Goal: Task Accomplishment & Management: Complete application form

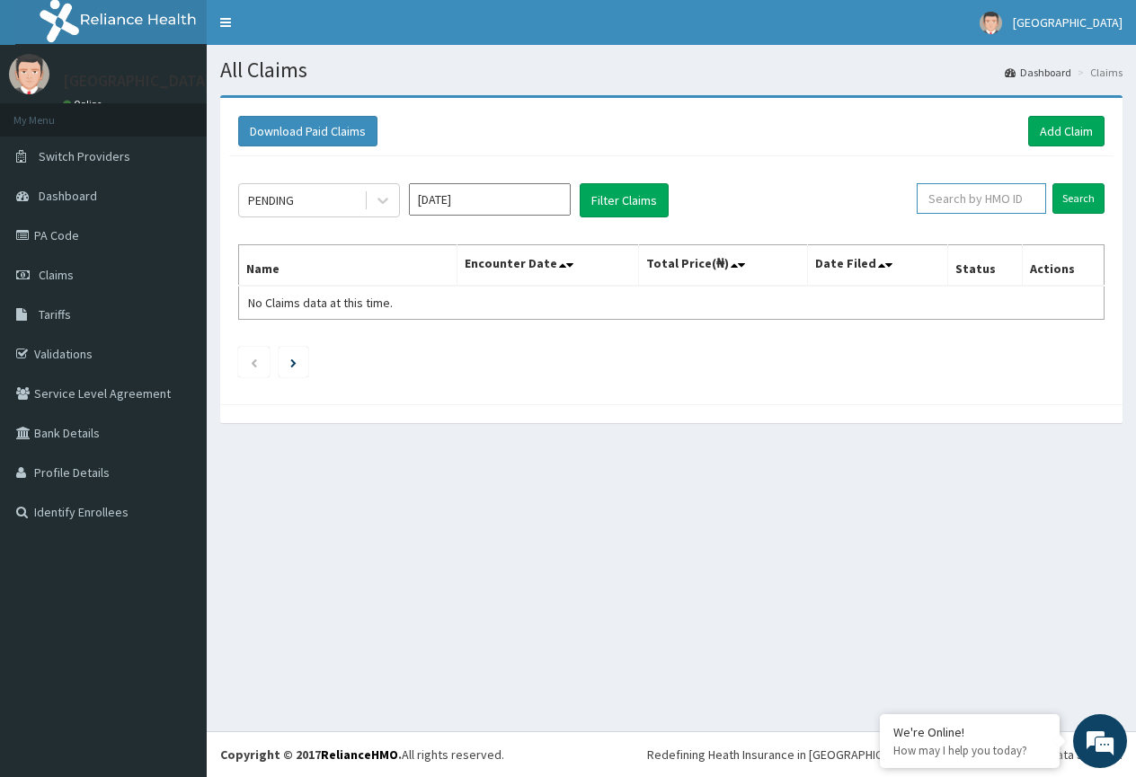
click at [963, 196] on input "text" at bounding box center [981, 198] width 129 height 31
paste input "PA/DDC57A"
type input "PA/DDC57A"
click at [1081, 198] on input "Search" at bounding box center [1079, 198] width 52 height 31
click at [69, 315] on span "Tariffs" at bounding box center [55, 315] width 32 height 16
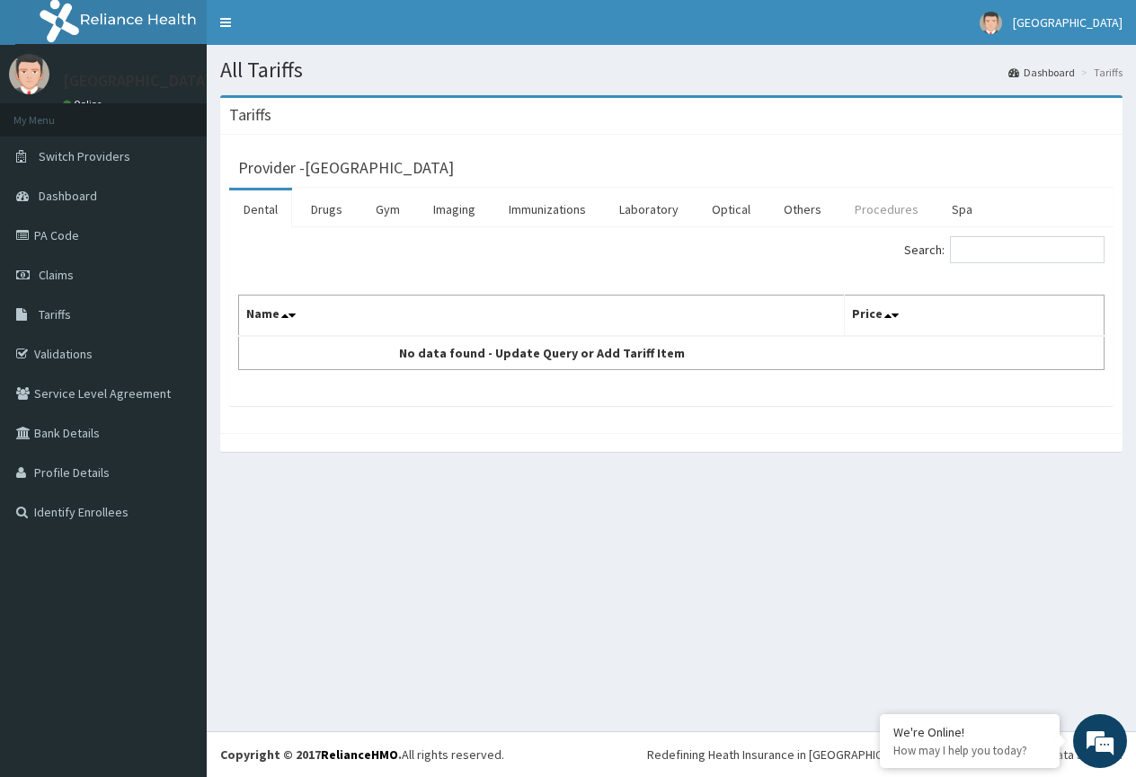
click at [873, 223] on link "Procedures" at bounding box center [886, 210] width 93 height 38
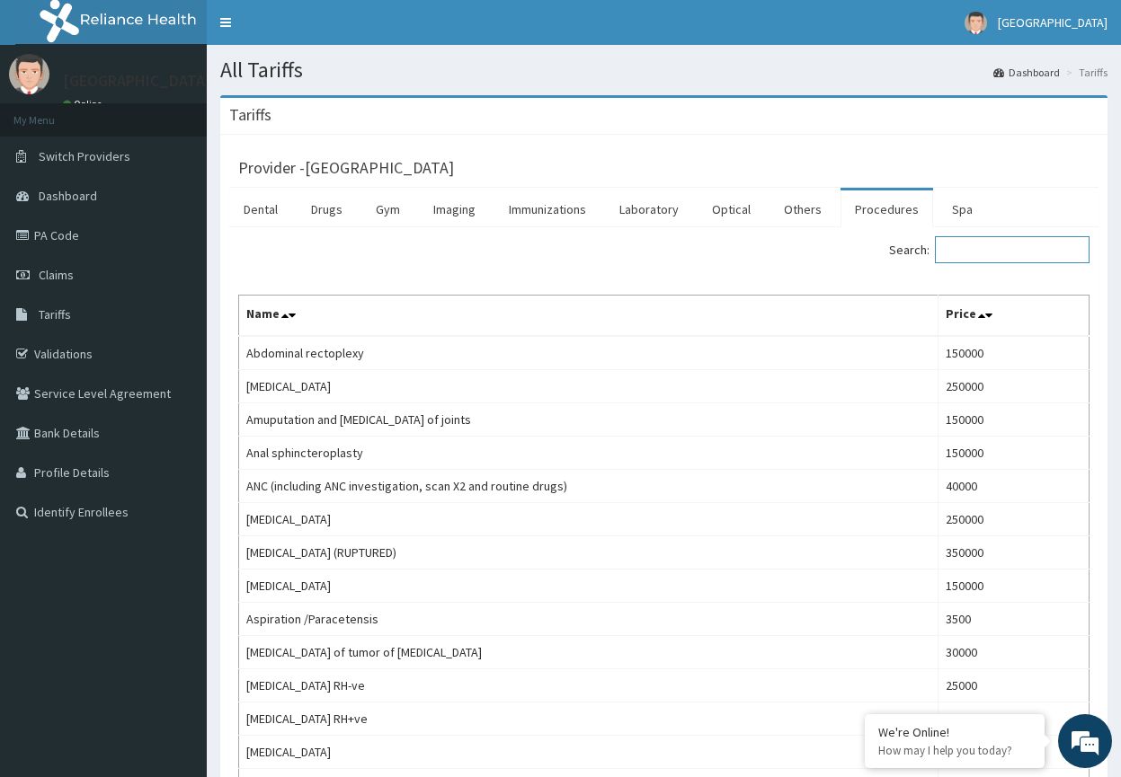
click at [992, 249] on input "Search:" at bounding box center [1012, 249] width 155 height 27
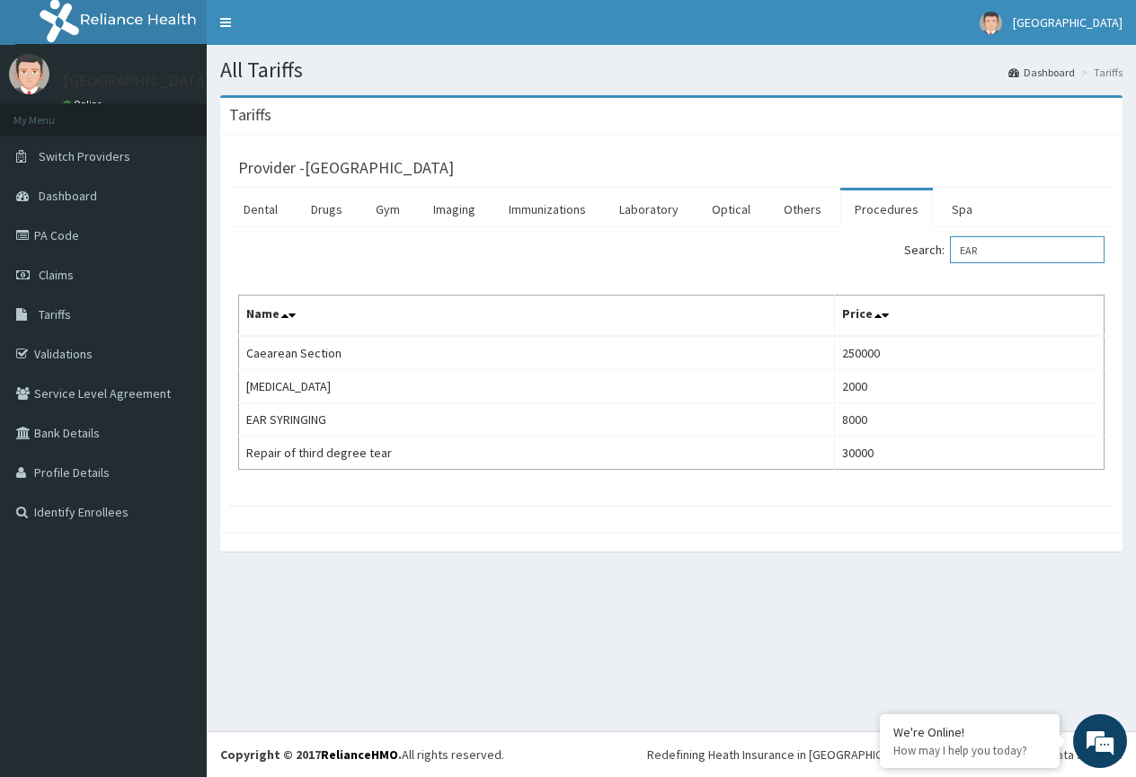
type input "EAR"
click at [66, 236] on link "PA Code" at bounding box center [103, 236] width 207 height 40
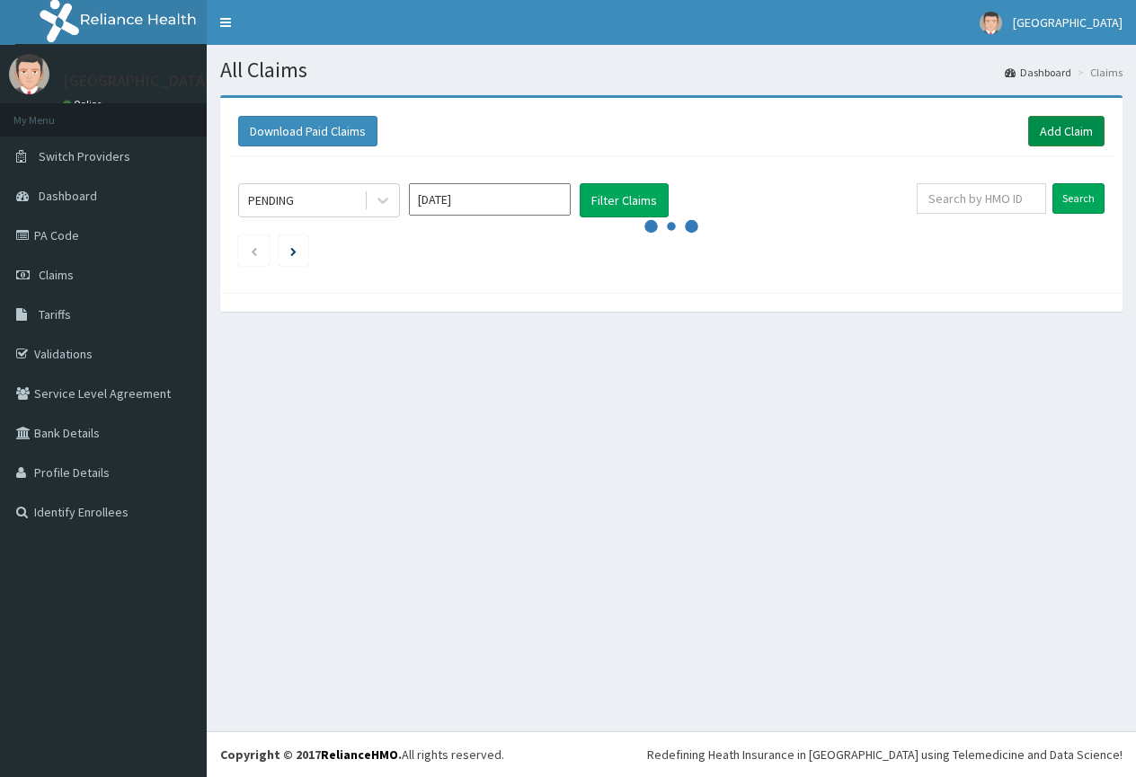
click at [1065, 132] on link "Add Claim" at bounding box center [1066, 131] width 76 height 31
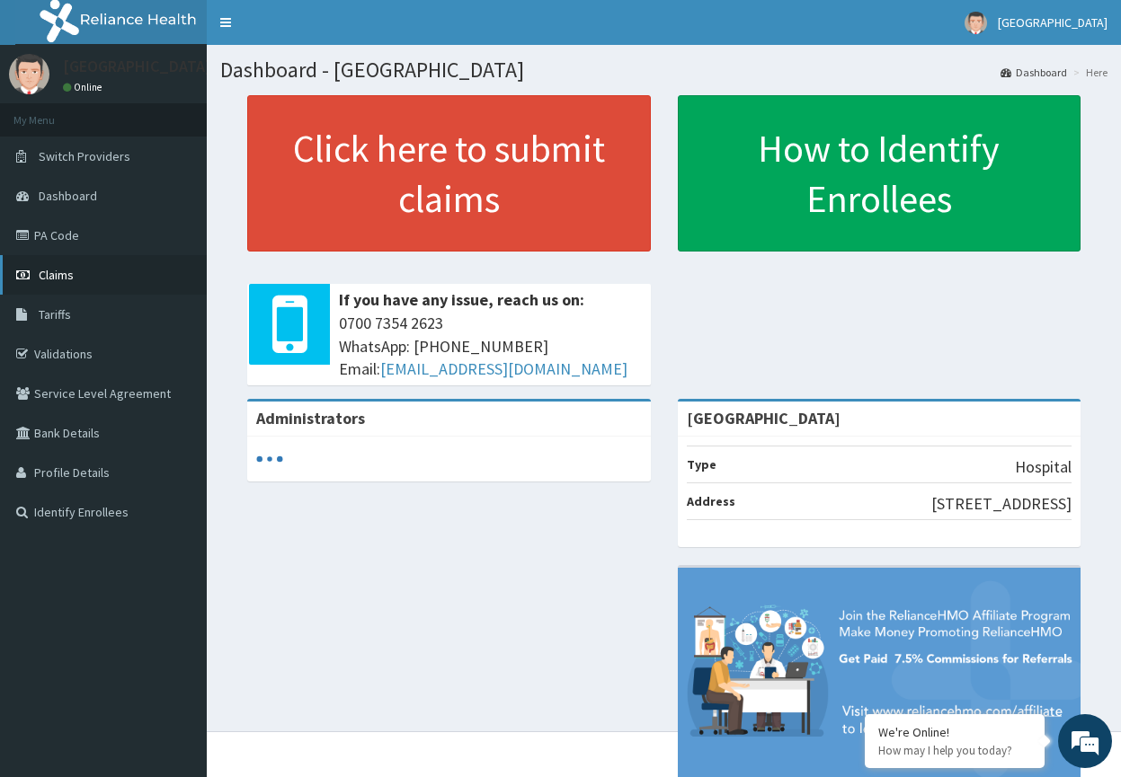
click at [79, 276] on link "Claims" at bounding box center [103, 275] width 207 height 40
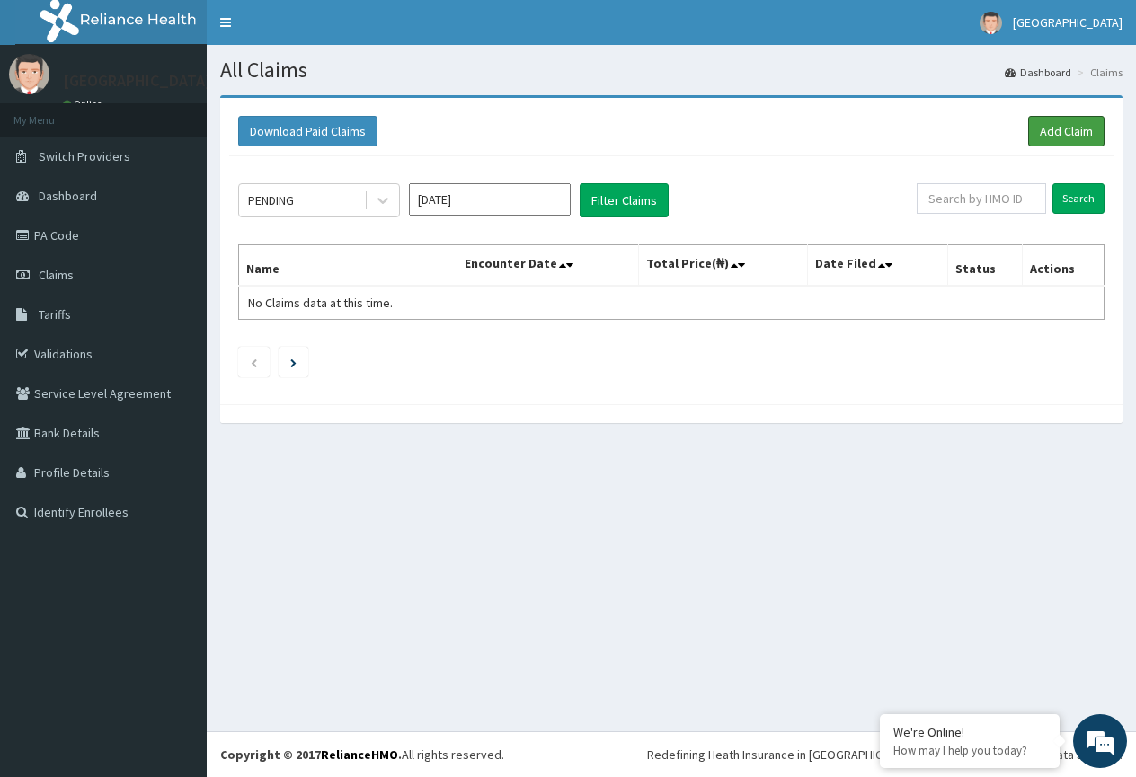
click at [1059, 136] on link "Add Claim" at bounding box center [1066, 131] width 76 height 31
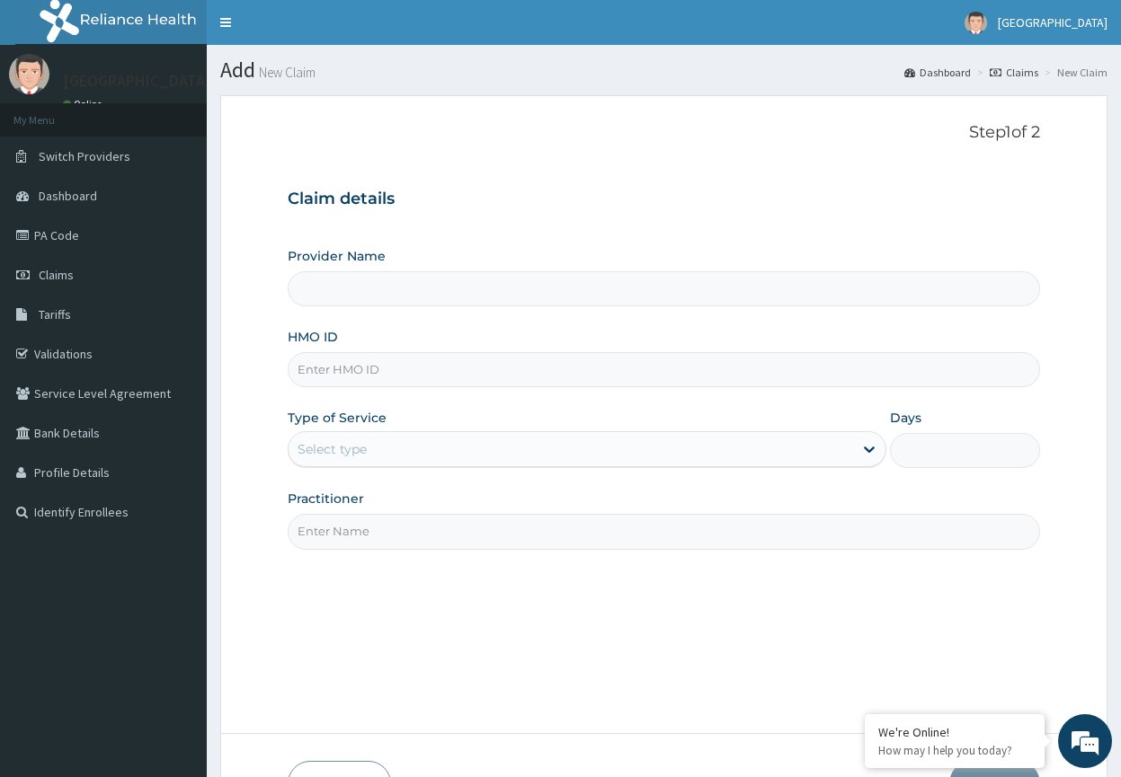
click at [342, 376] on input "HMO ID" at bounding box center [664, 369] width 752 height 35
click at [350, 370] on input "HMO ID" at bounding box center [664, 369] width 752 height 35
type input "[GEOGRAPHIC_DATA]"
type input "C"
type input "S"
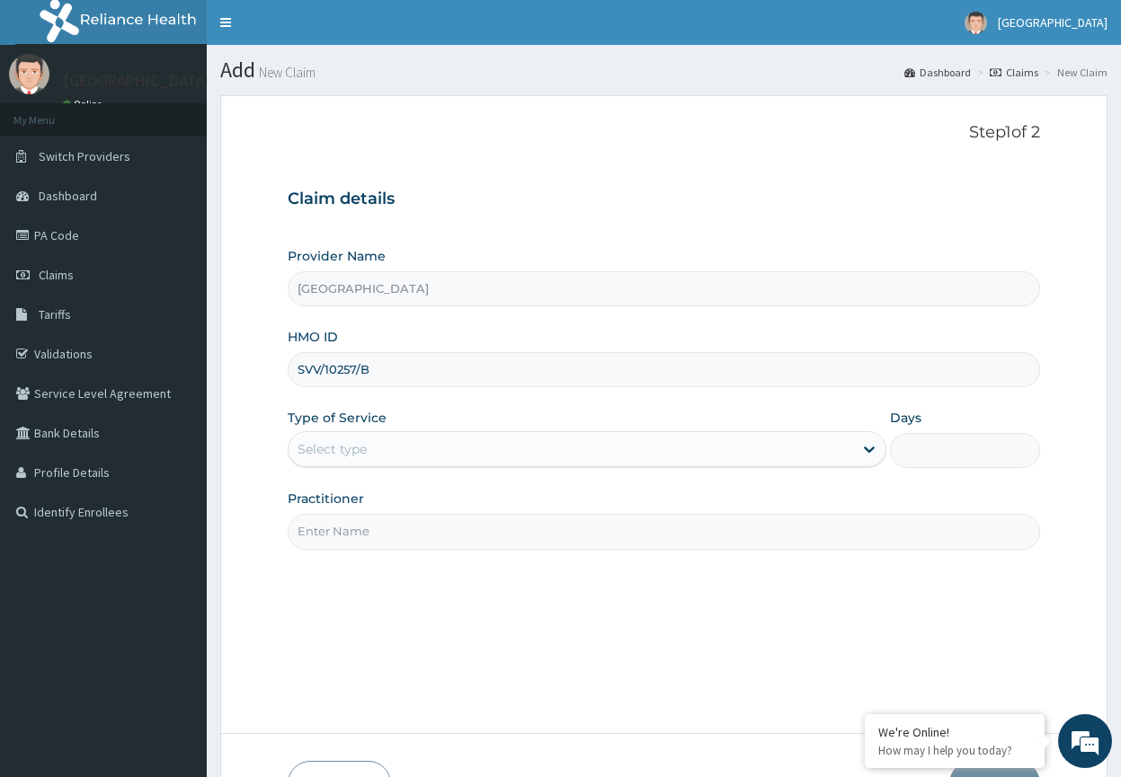
type input "SVV/10257/B"
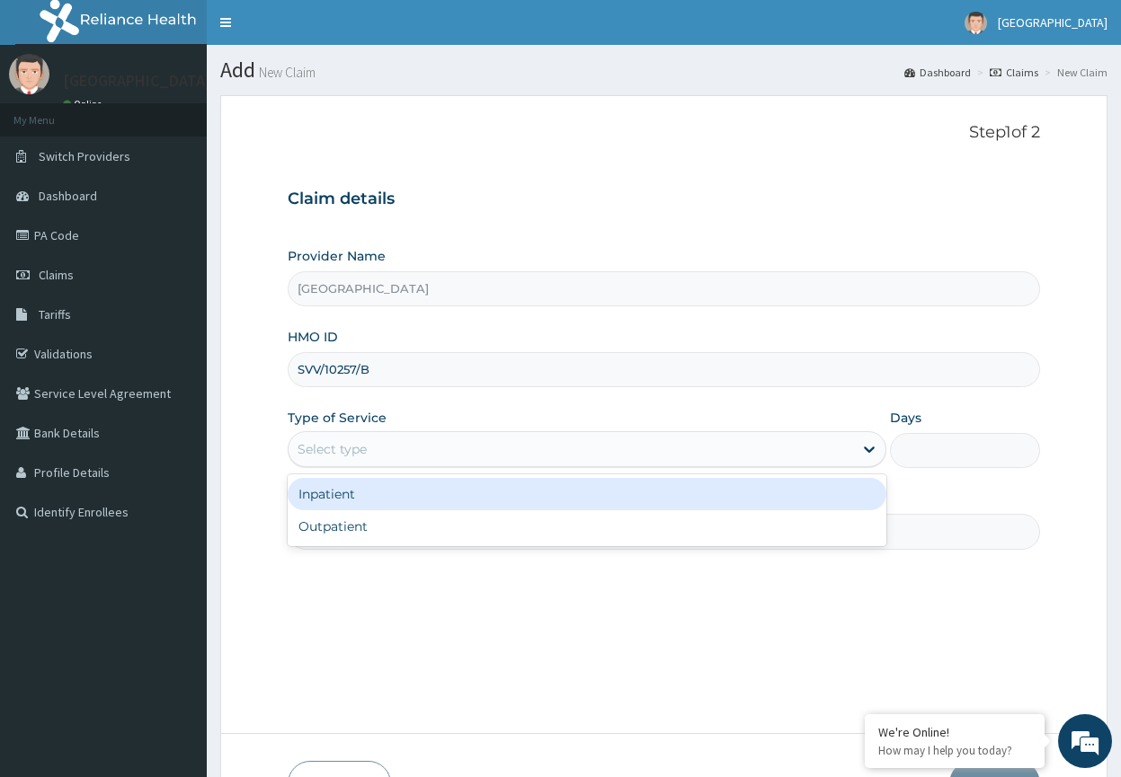
click at [343, 458] on div "Select type" at bounding box center [571, 449] width 565 height 29
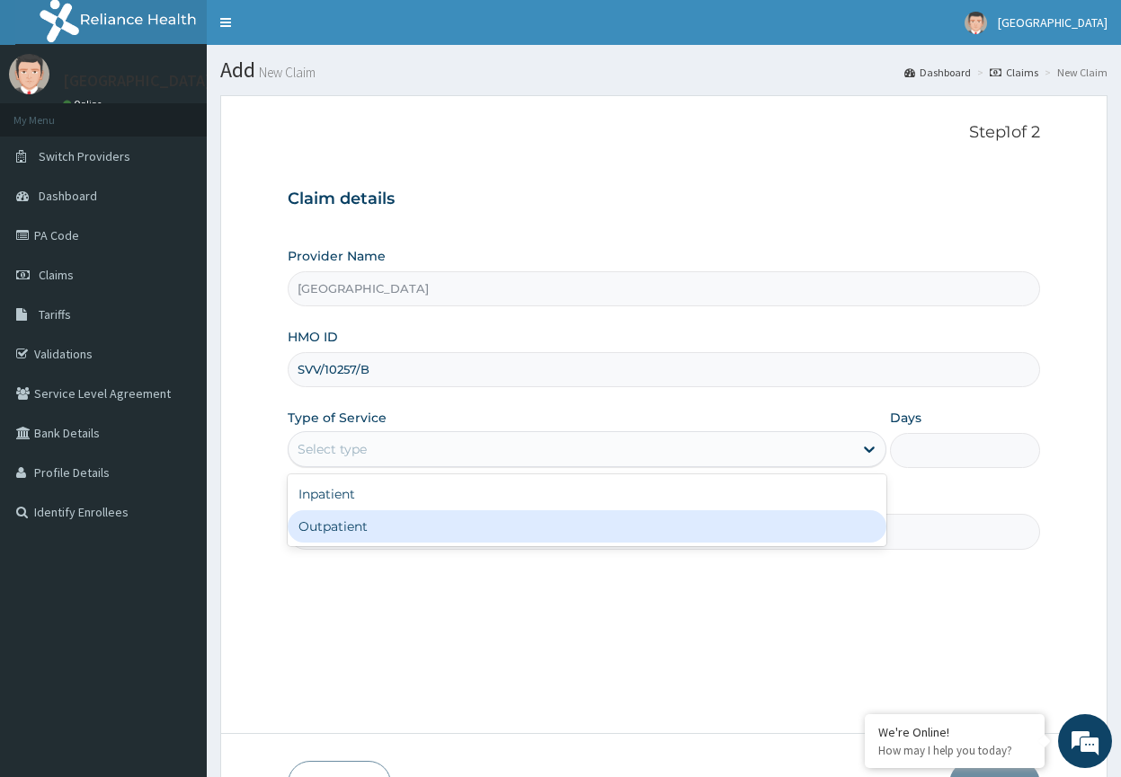
click at [324, 532] on div "Outpatient" at bounding box center [588, 527] width 600 height 32
type input "1"
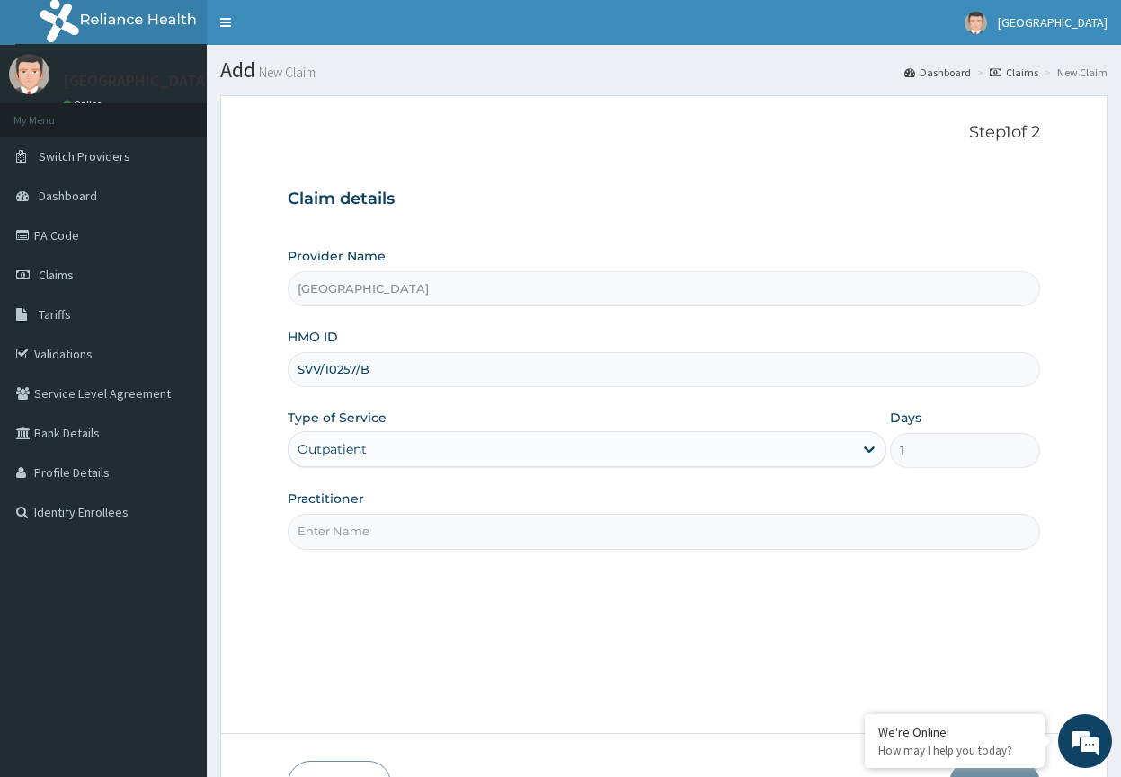
click at [342, 525] on input "Practitioner" at bounding box center [664, 531] width 752 height 35
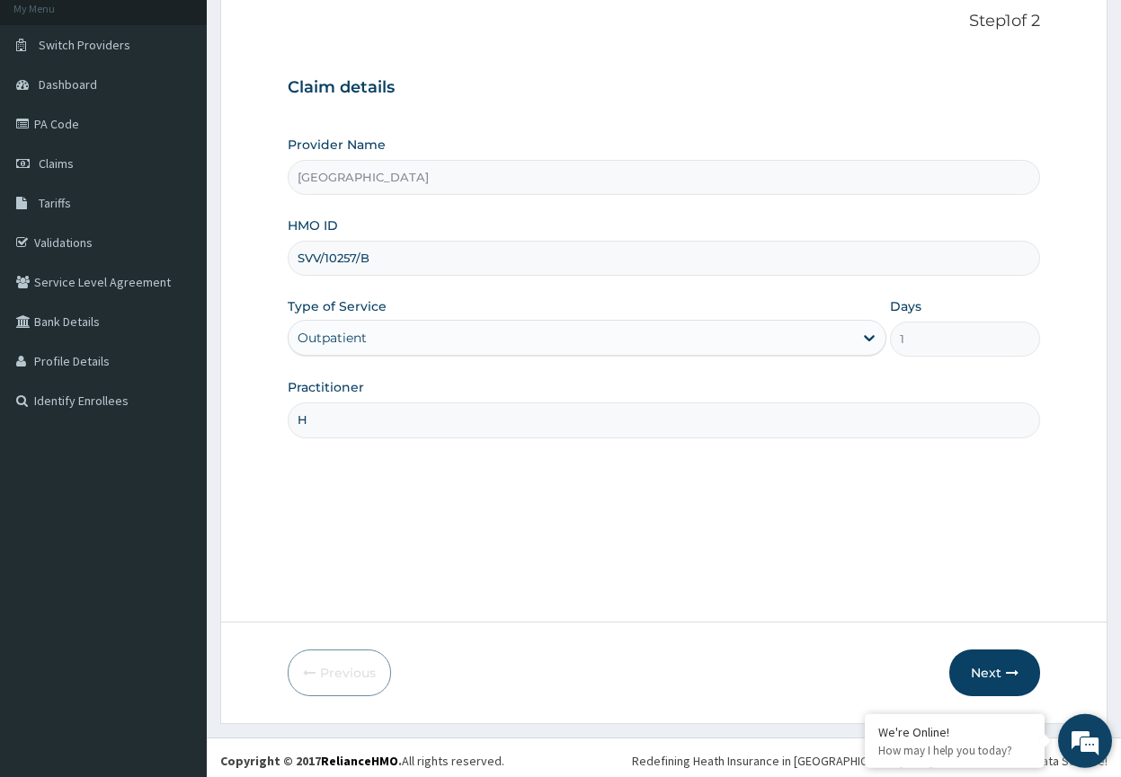
scroll to position [118, 0]
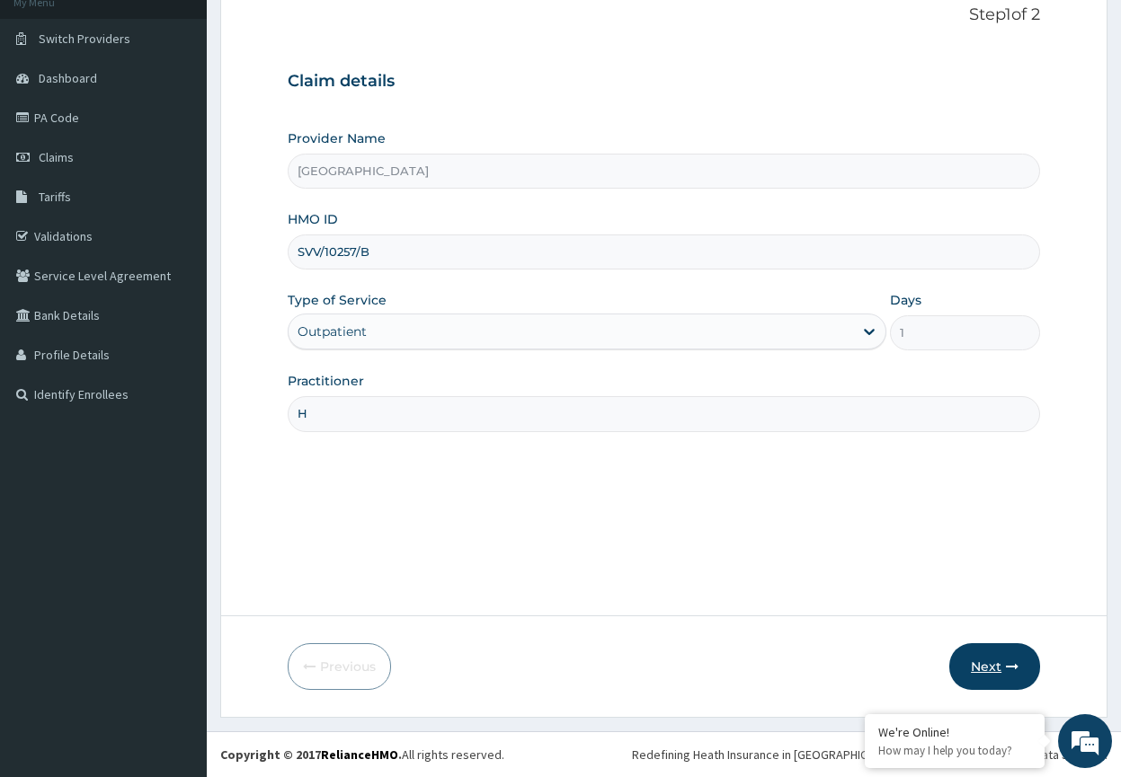
type input "H"
click at [988, 660] on button "Next" at bounding box center [994, 667] width 91 height 47
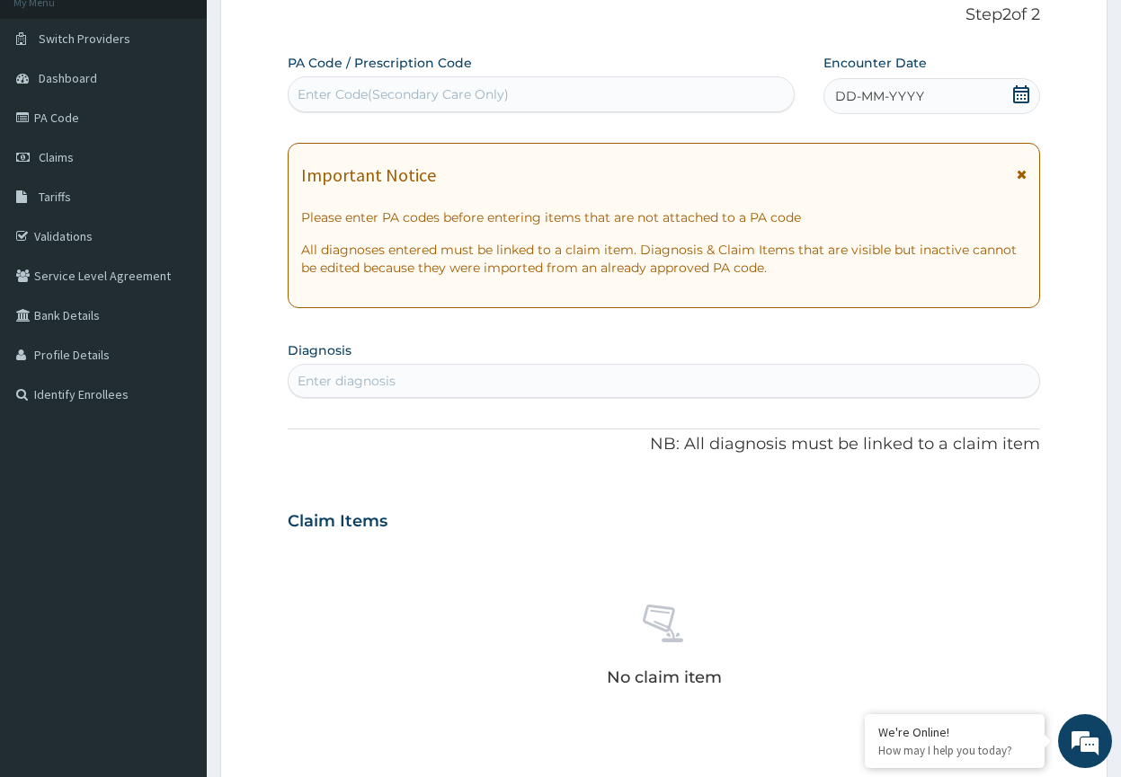
click at [409, 373] on div "Enter diagnosis" at bounding box center [664, 381] width 751 height 29
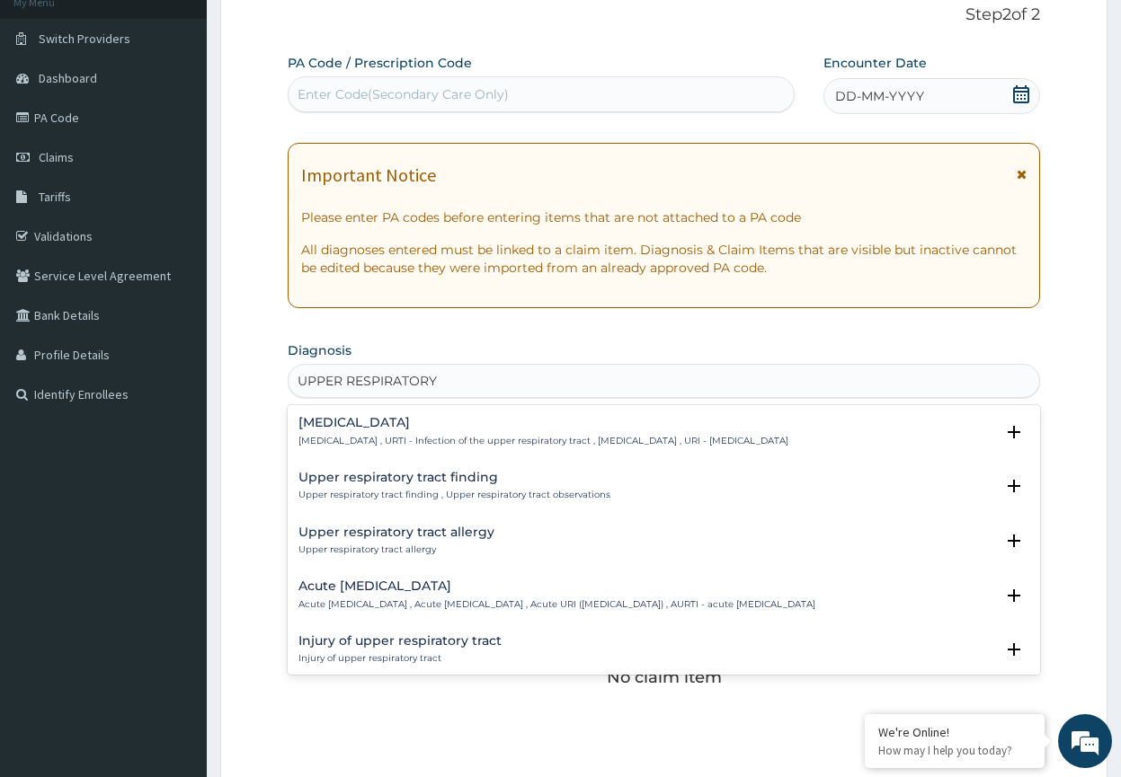
type input "UPPER RESPIRATORY"
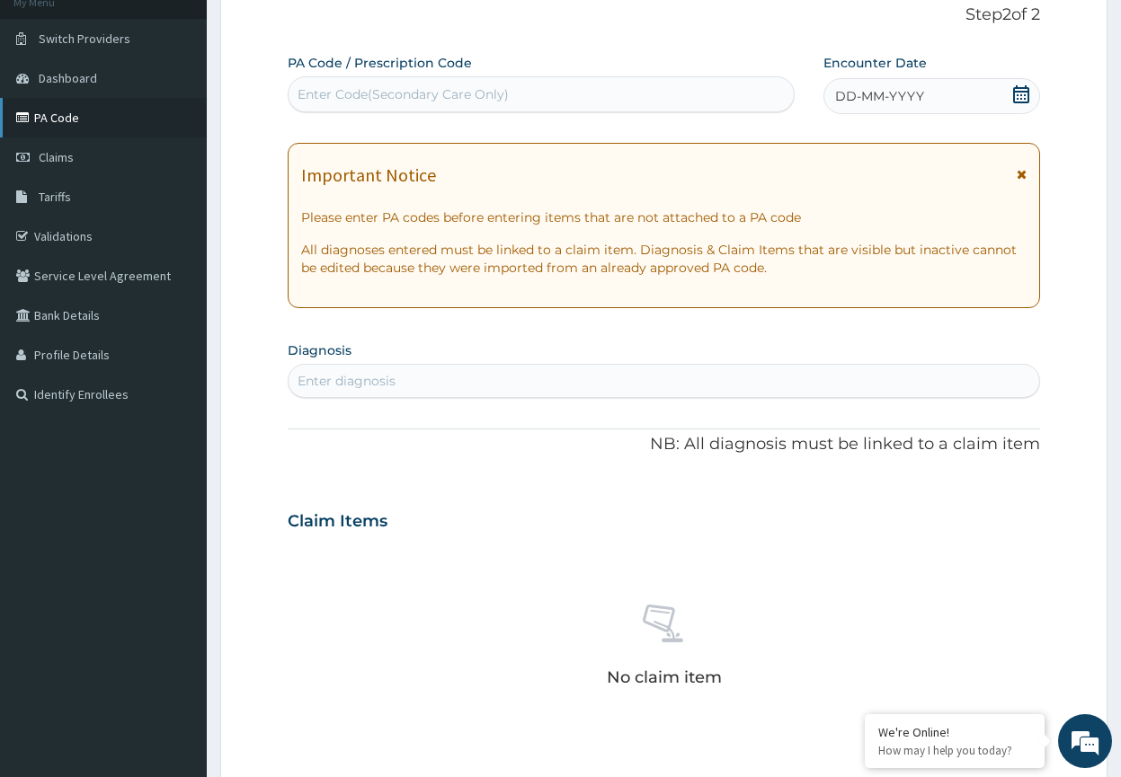
click at [68, 120] on link "PA Code" at bounding box center [103, 118] width 207 height 40
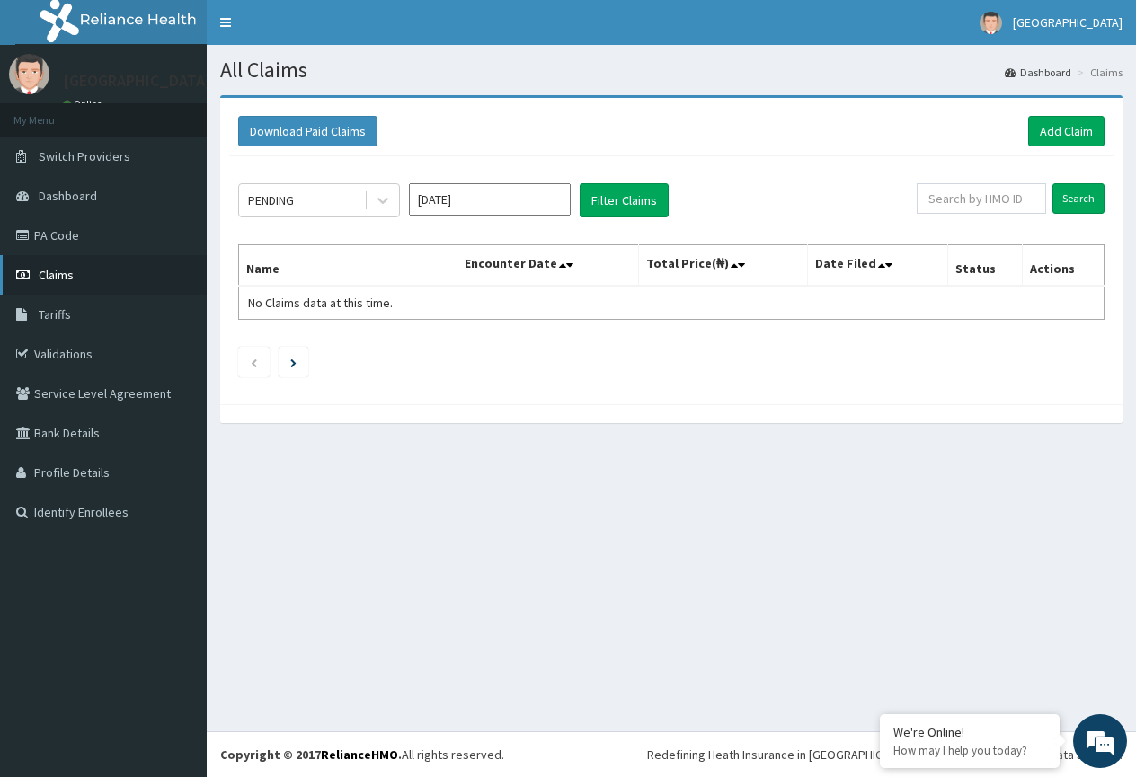
click at [44, 275] on span "Claims" at bounding box center [56, 275] width 35 height 16
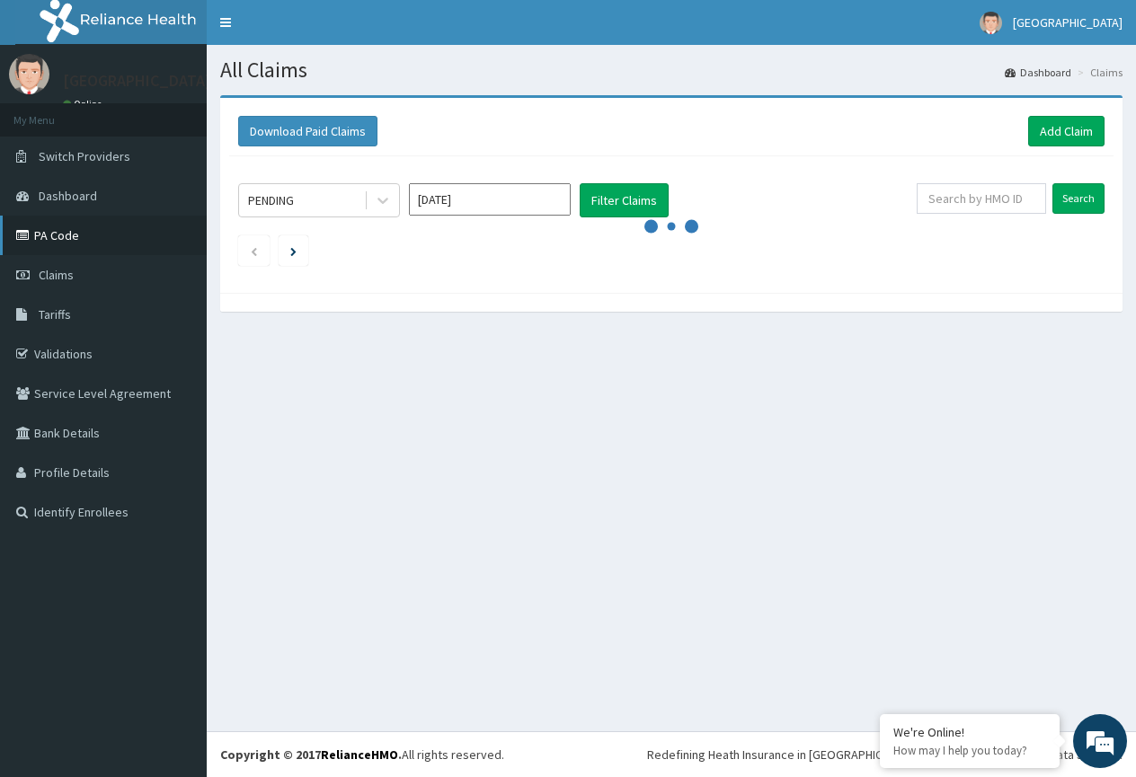
click at [82, 234] on link "PA Code" at bounding box center [103, 236] width 207 height 40
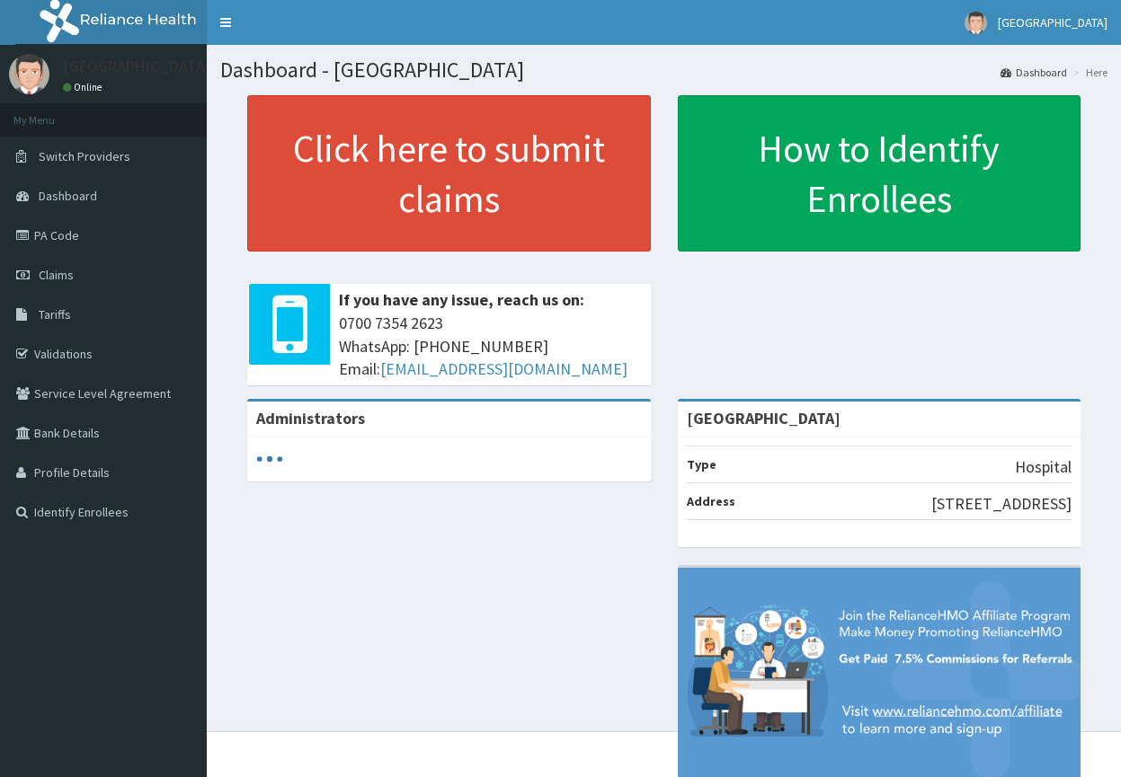
click at [59, 277] on span "Claims" at bounding box center [56, 275] width 35 height 16
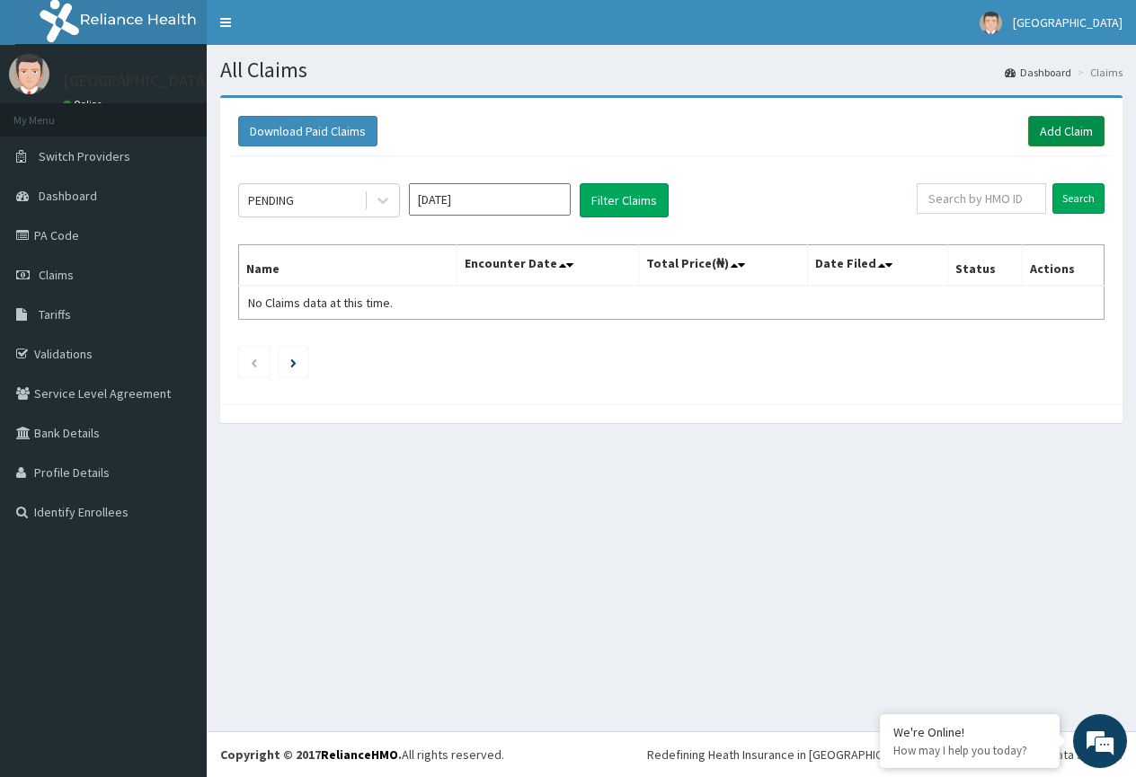
click at [1060, 129] on link "Add Claim" at bounding box center [1066, 131] width 76 height 31
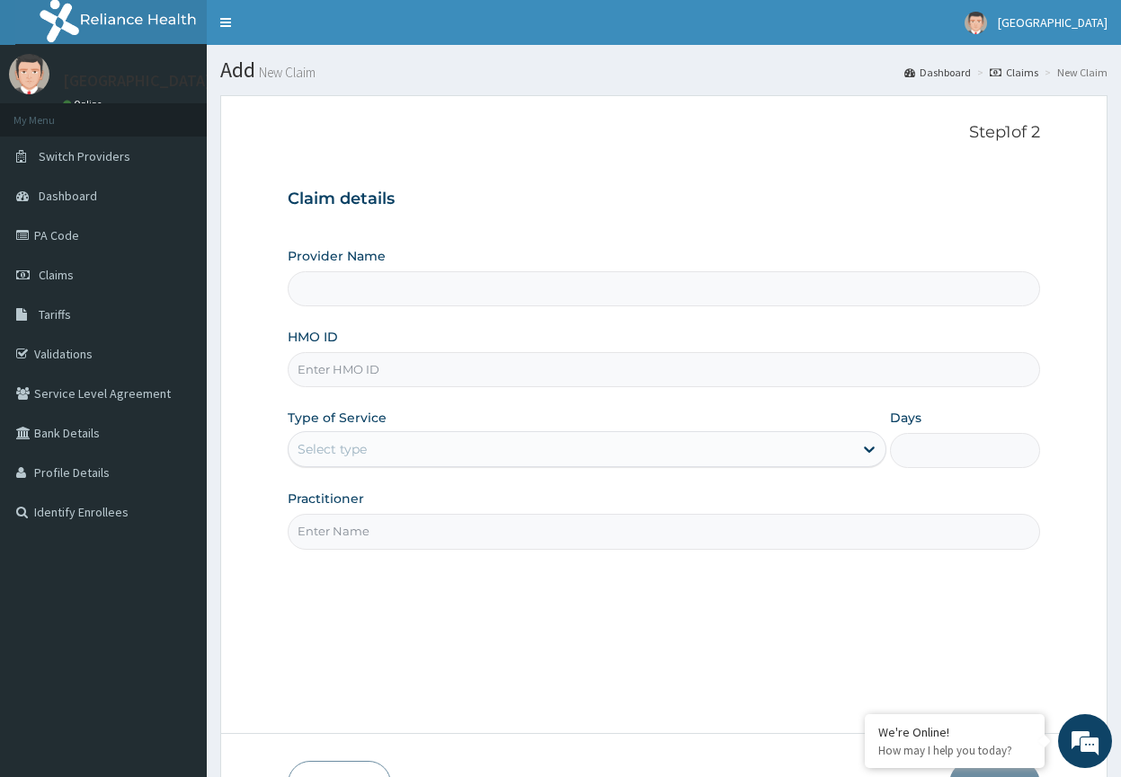
type input "Mount Gilead Hospital"
click at [342, 366] on input "HMO ID" at bounding box center [664, 369] width 752 height 35
type input "SVV/10257/B"
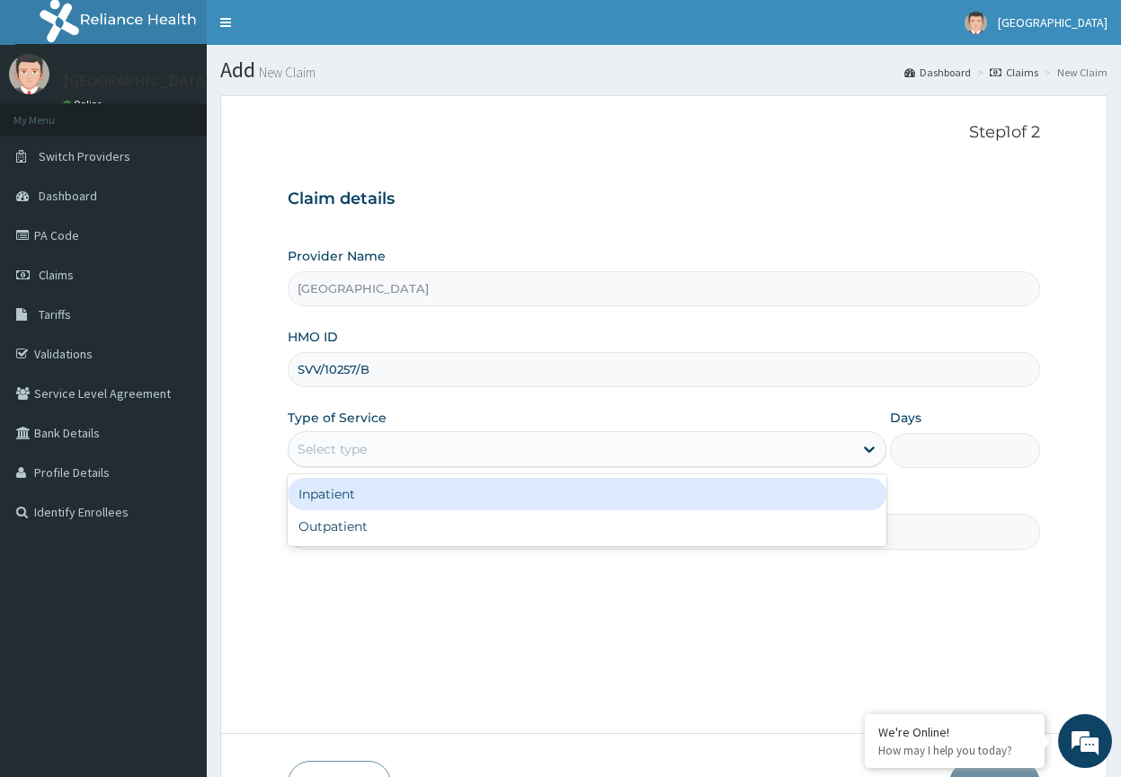
click at [394, 462] on div "Select type" at bounding box center [571, 449] width 565 height 29
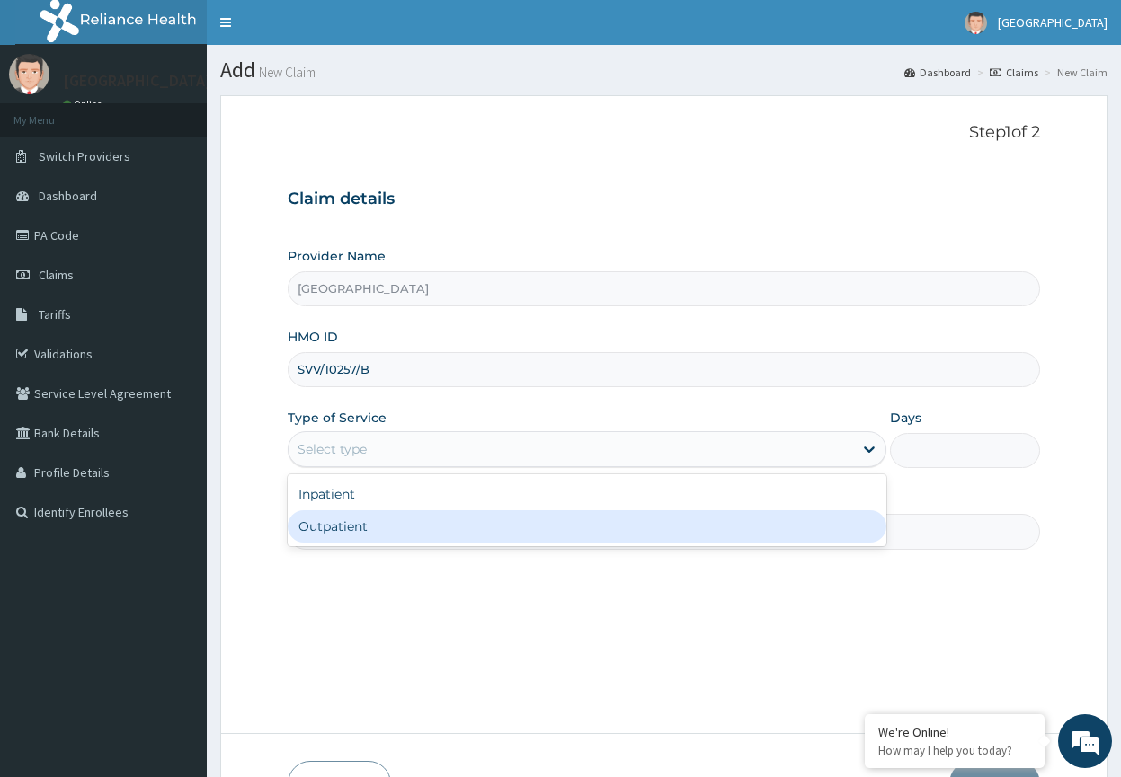
click at [333, 534] on div "Outpatient" at bounding box center [588, 527] width 600 height 32
type input "1"
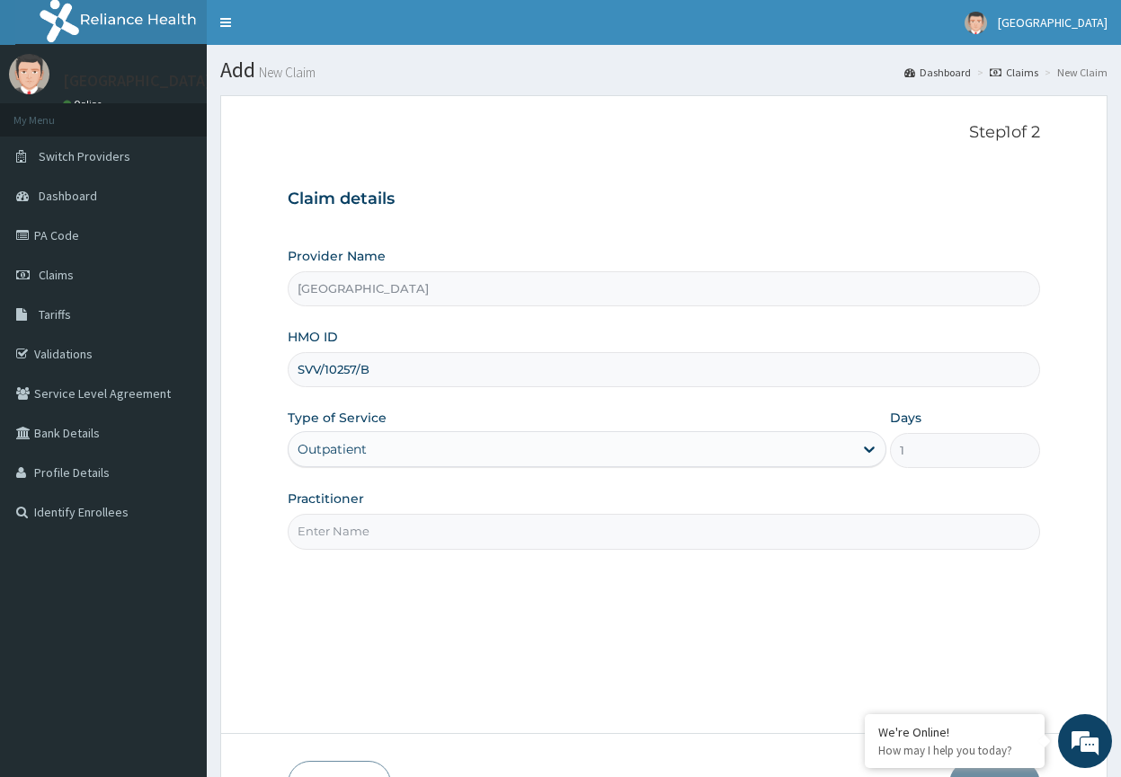
click at [345, 524] on input "Practitioner" at bounding box center [664, 531] width 752 height 35
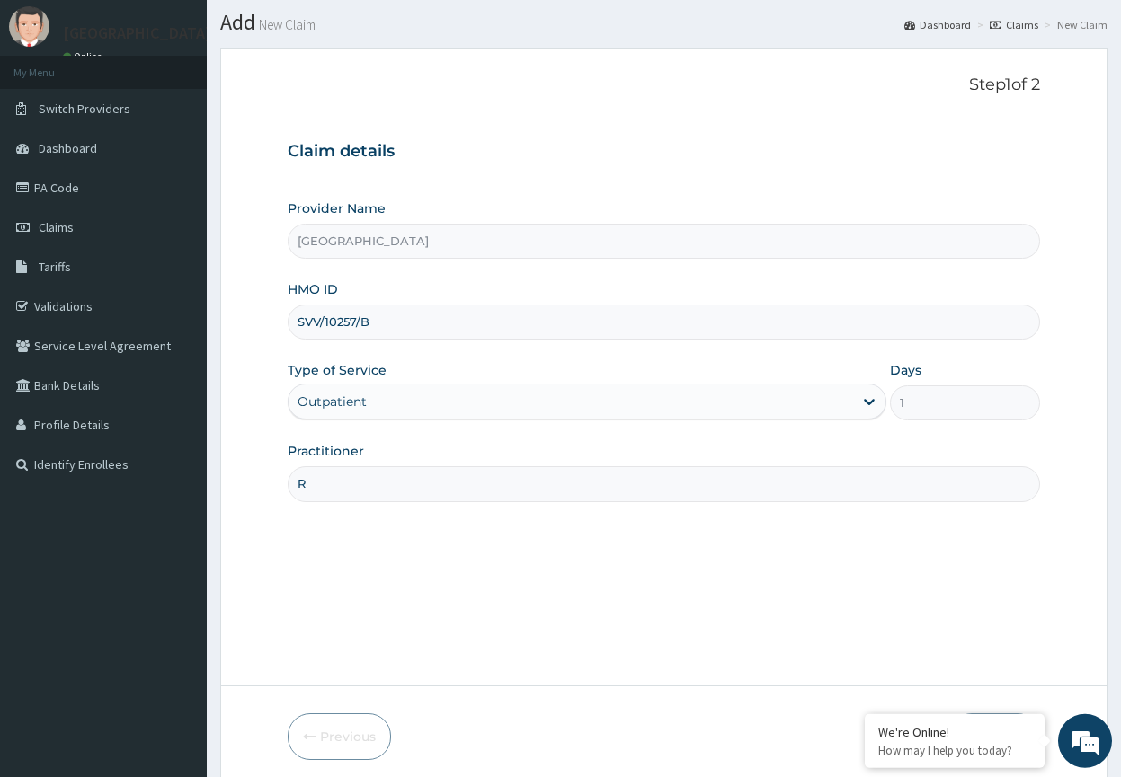
scroll to position [118, 0]
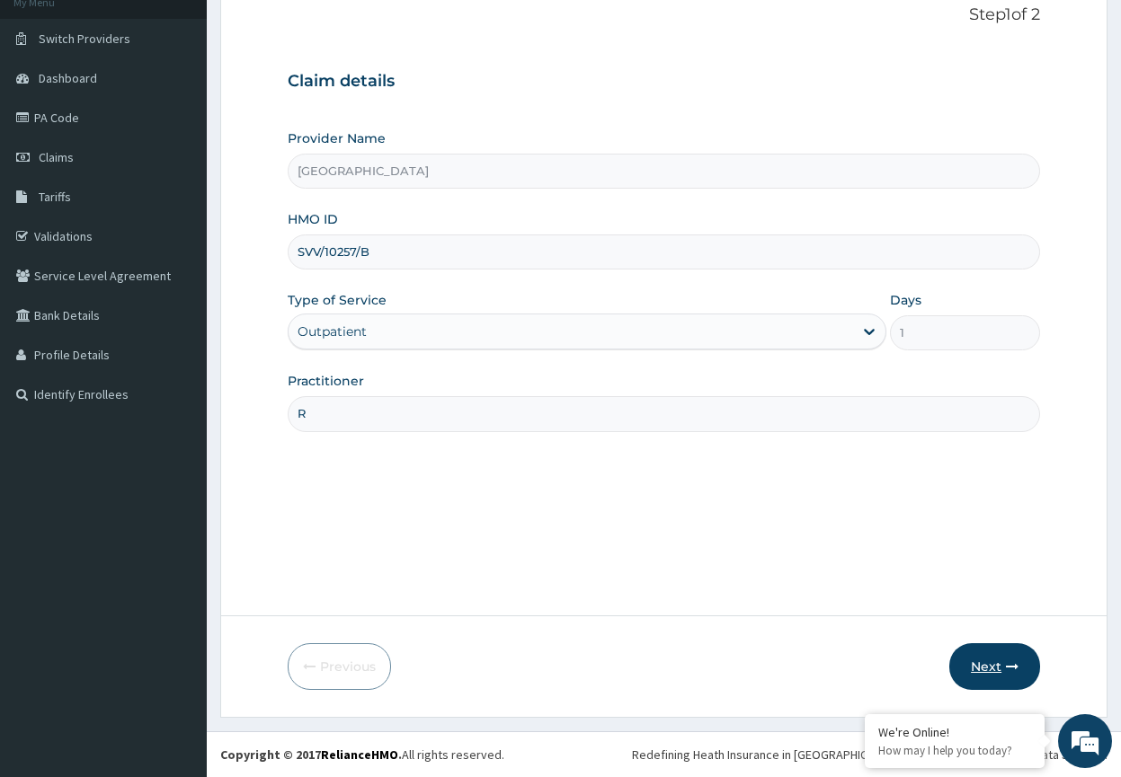
type input "R"
click at [973, 654] on button "Next" at bounding box center [994, 667] width 91 height 47
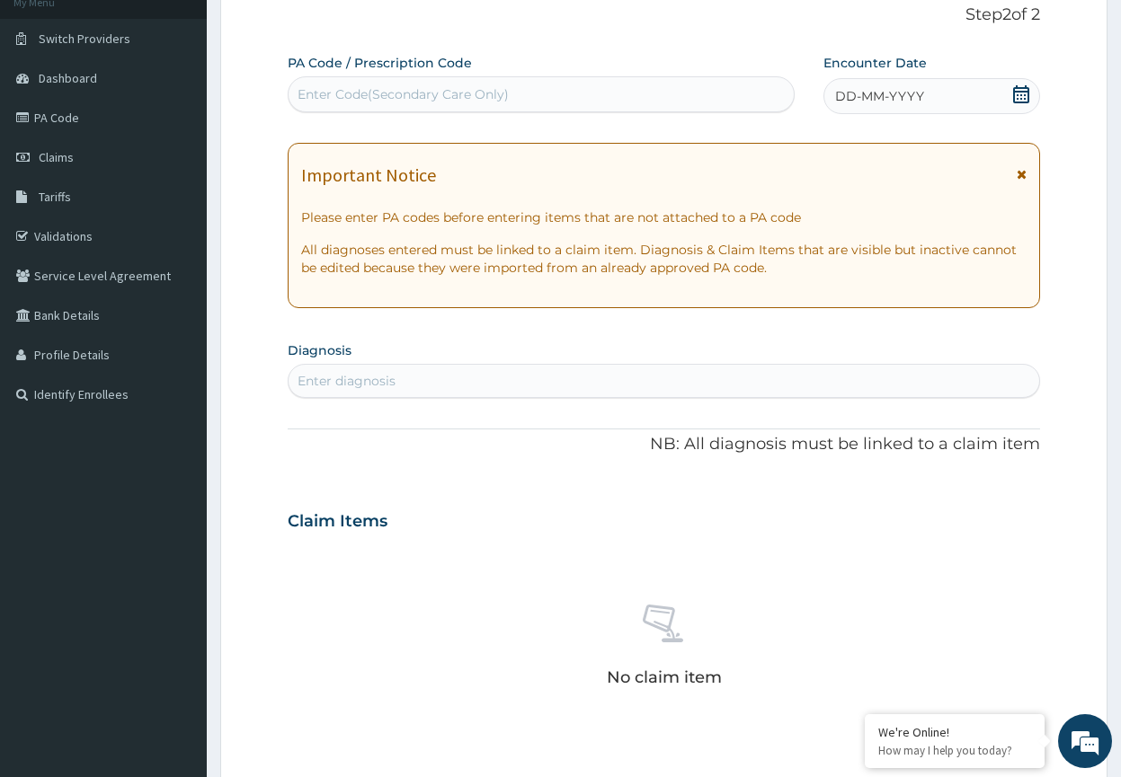
click at [458, 384] on div "Enter diagnosis" at bounding box center [664, 381] width 751 height 29
type input "PLAS"
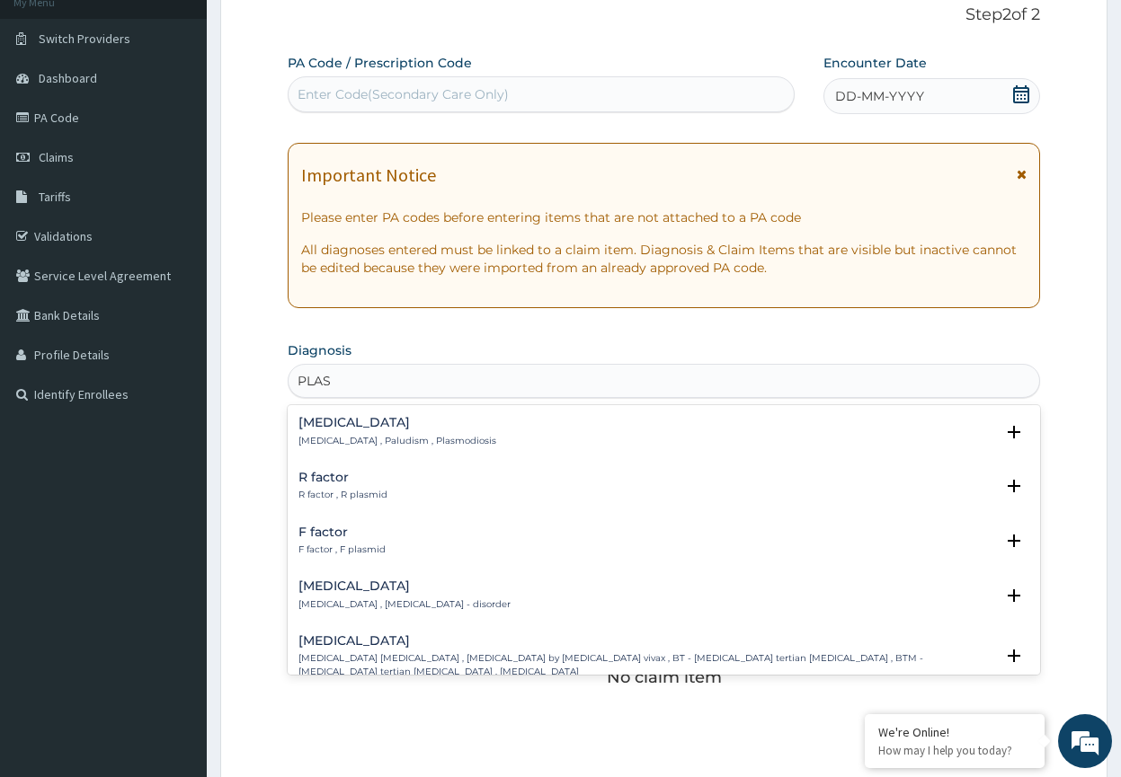
click at [370, 440] on p "Malaria , Paludism , Plasmodiosis" at bounding box center [397, 441] width 198 height 13
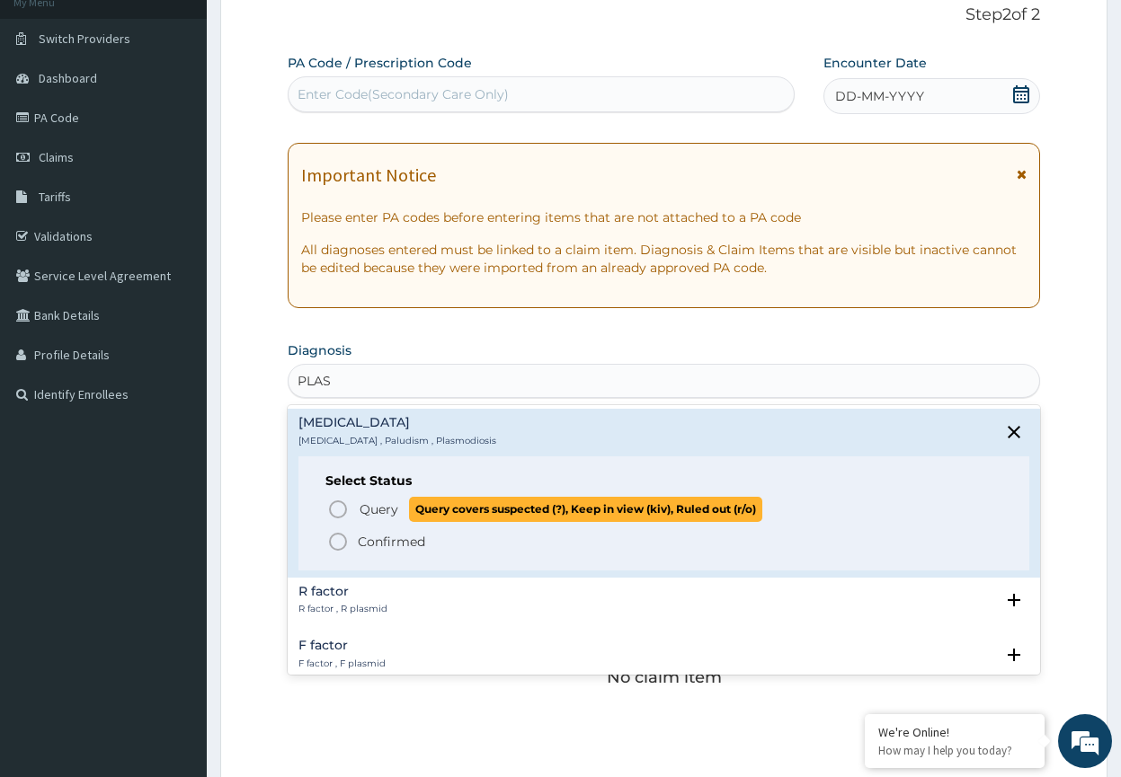
click at [360, 509] on span "Query" at bounding box center [379, 510] width 39 height 18
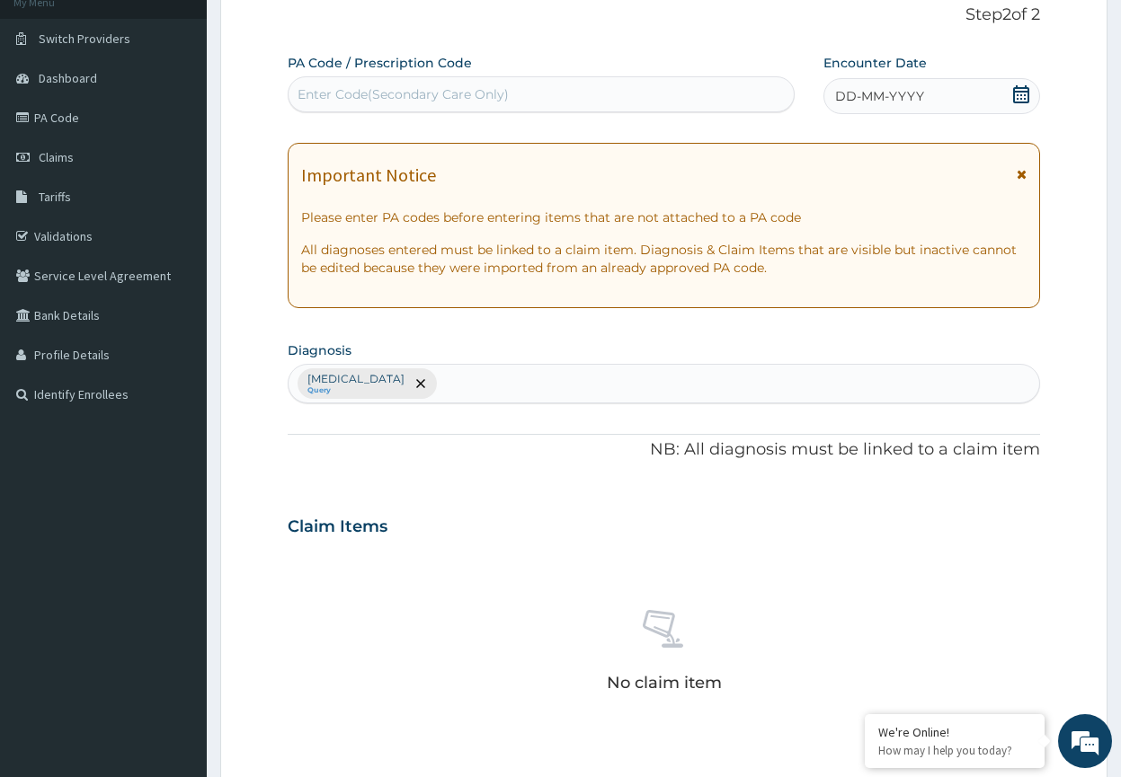
scroll to position [519, 0]
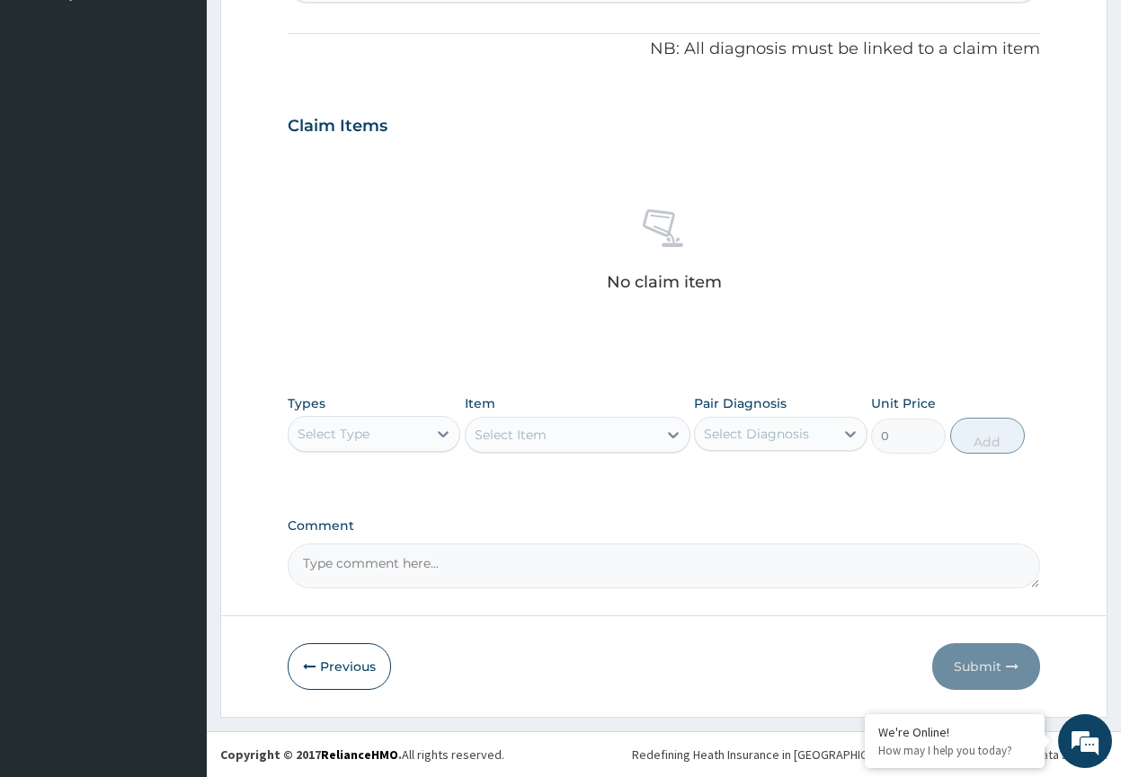
click at [356, 431] on div "Select Type" at bounding box center [334, 434] width 72 height 18
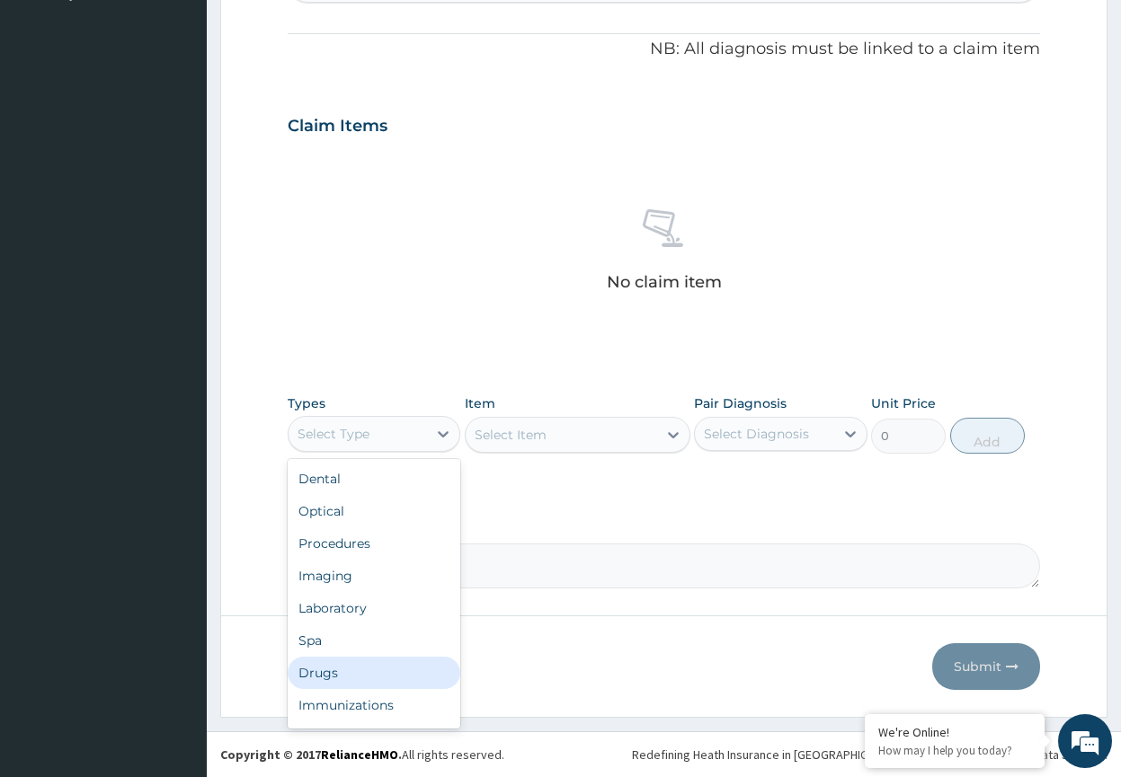
click at [321, 677] on div "Drugs" at bounding box center [374, 673] width 173 height 32
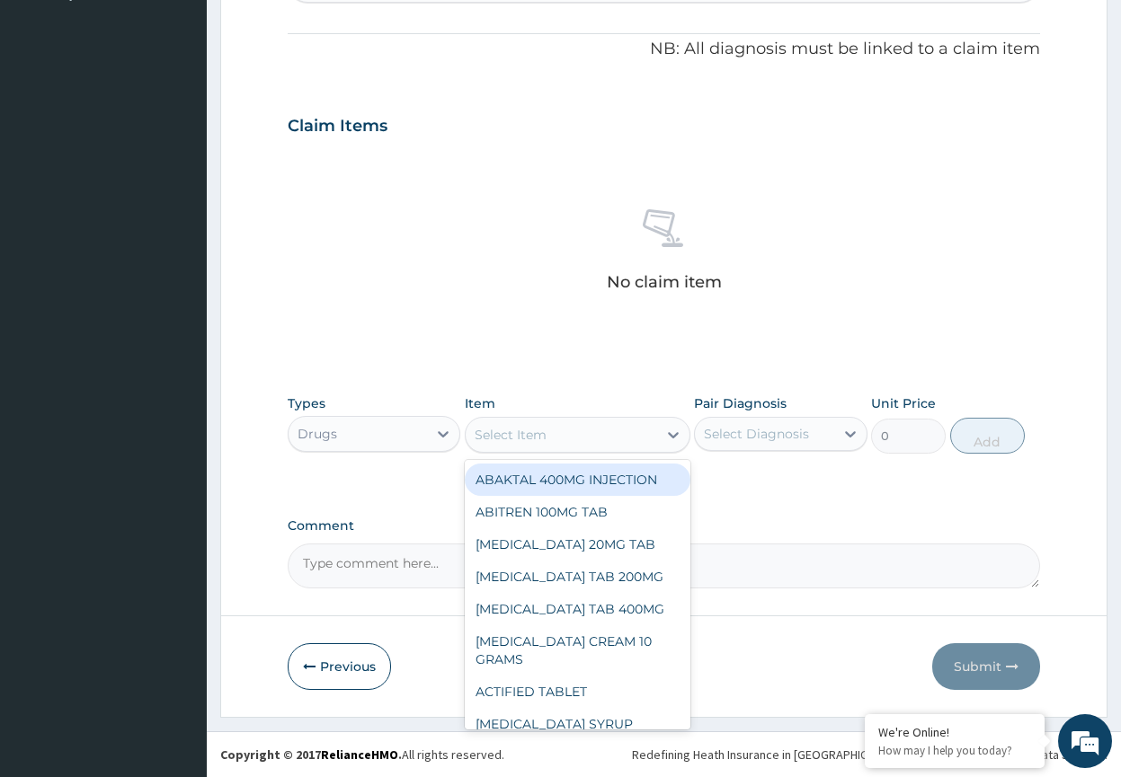
click at [532, 437] on div "Select Item" at bounding box center [511, 435] width 72 height 18
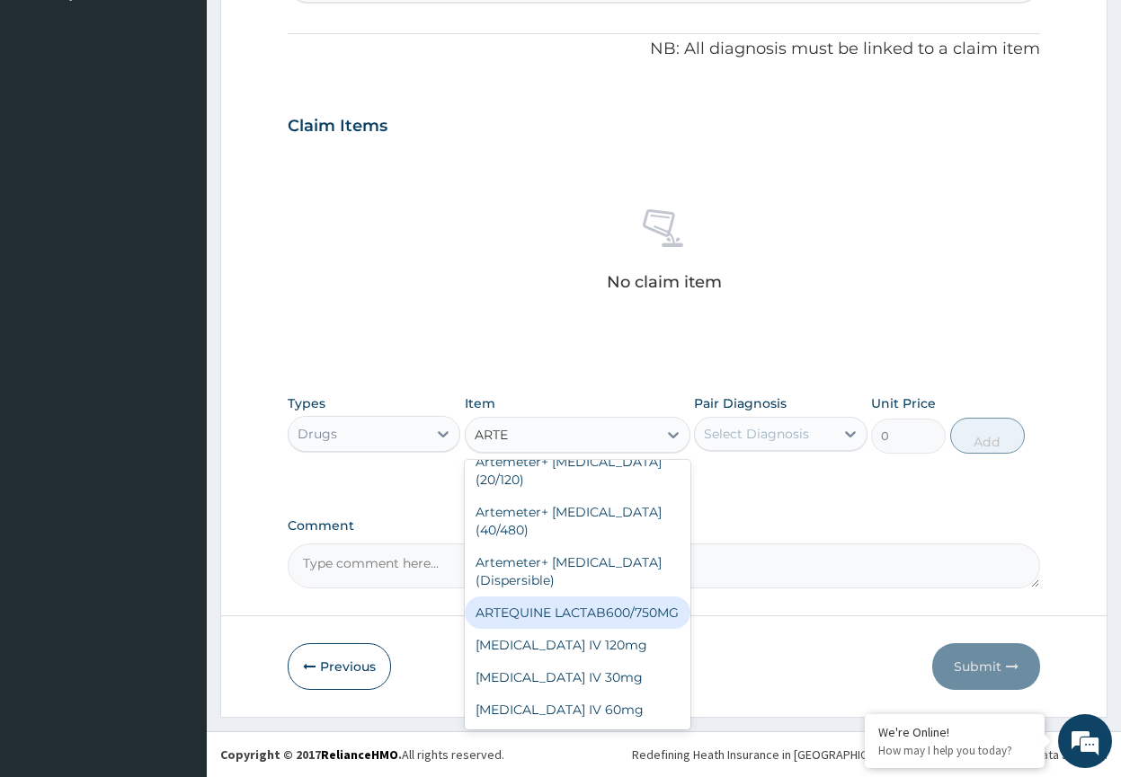
scroll to position [0, 0]
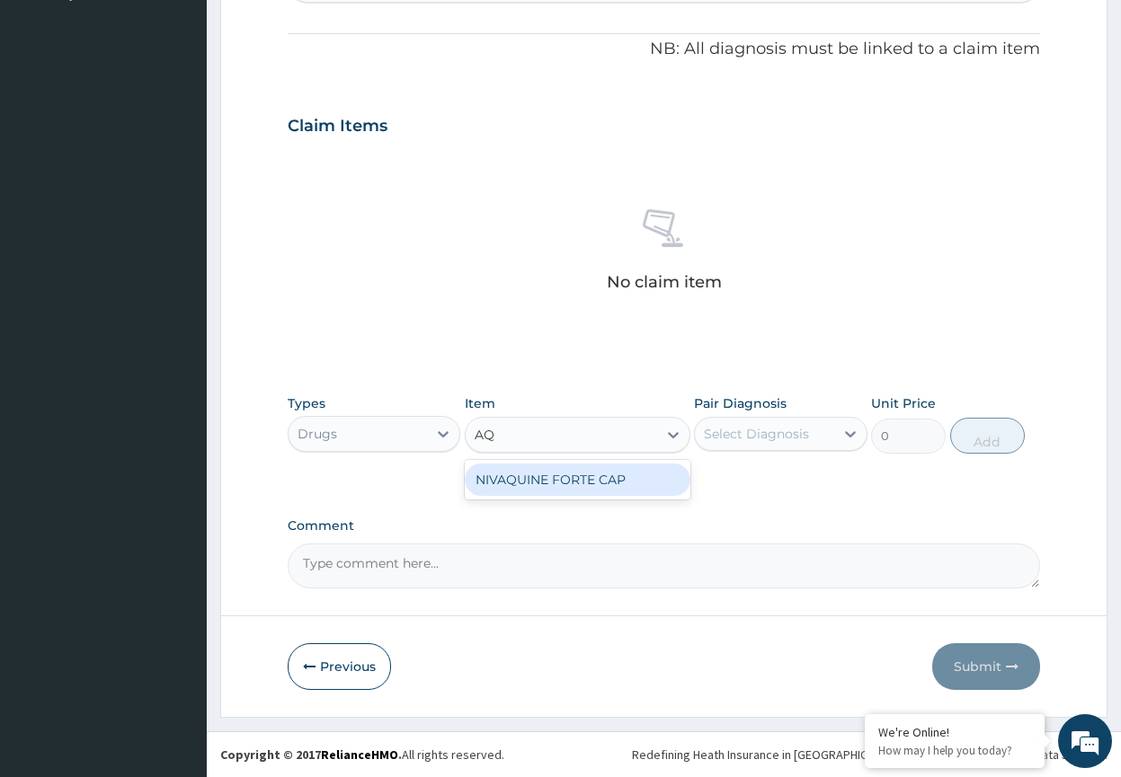
type input "A"
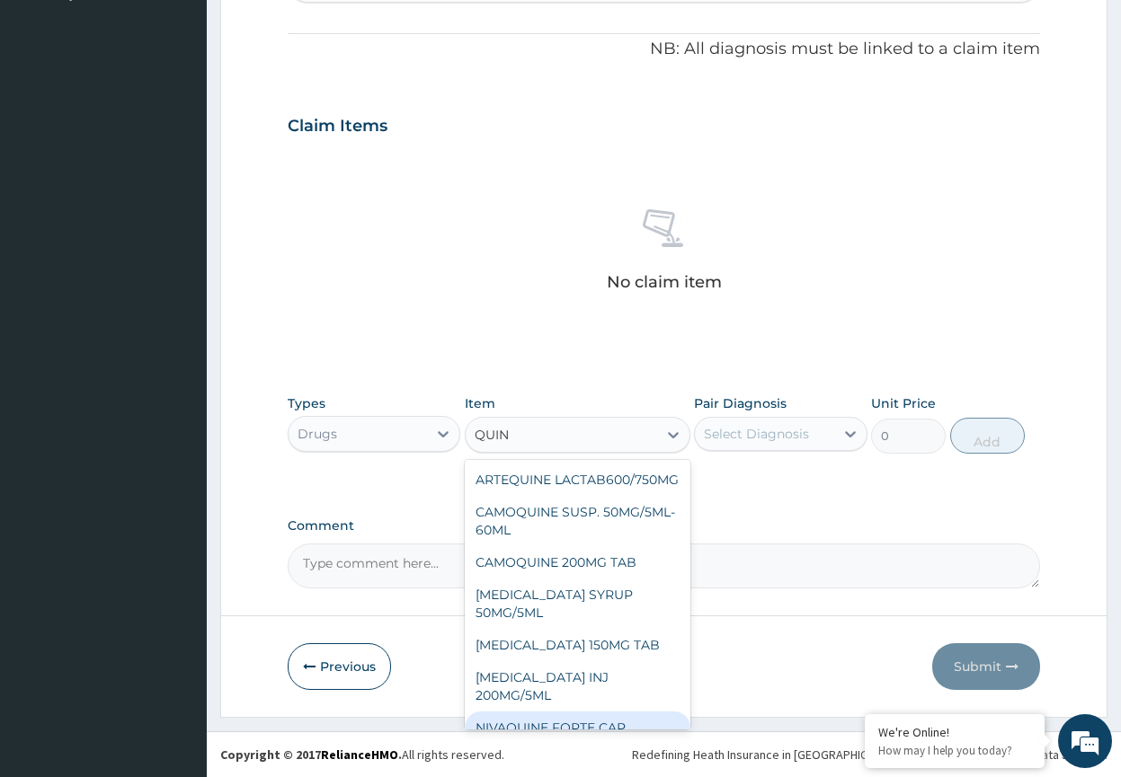
type input "QUIN"
